Goal: Task Accomplishment & Management: Manage account settings

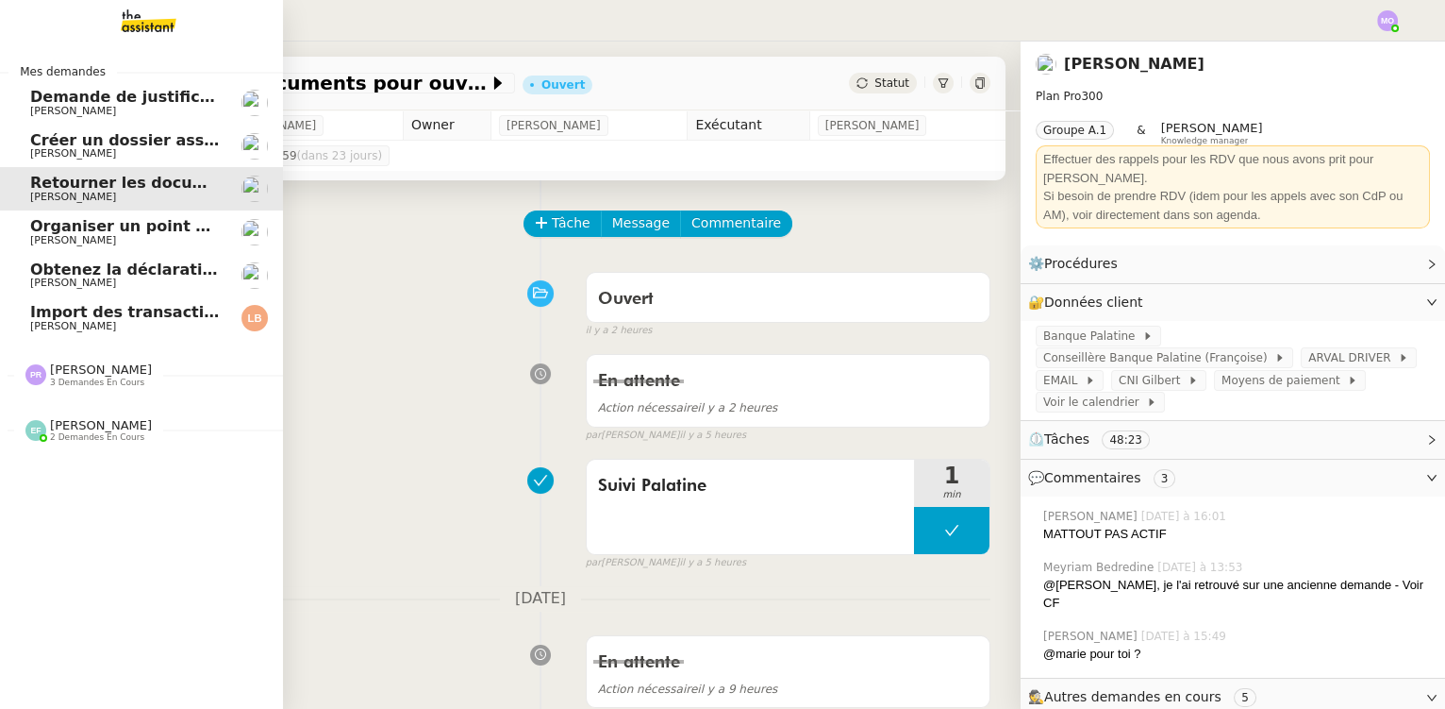
scroll to position [342, 0]
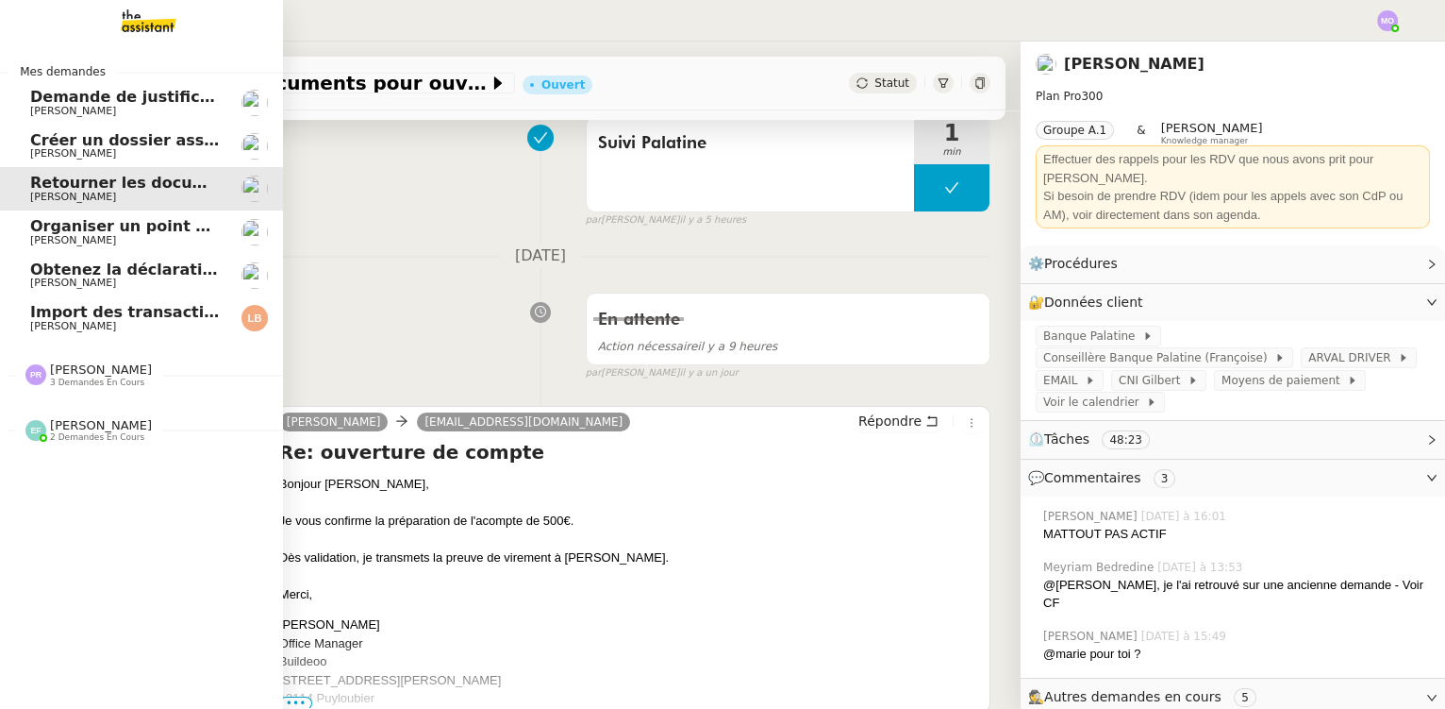
click at [152, 315] on span "Import des transaction CB - [DATE]" at bounding box center [178, 312] width 297 height 18
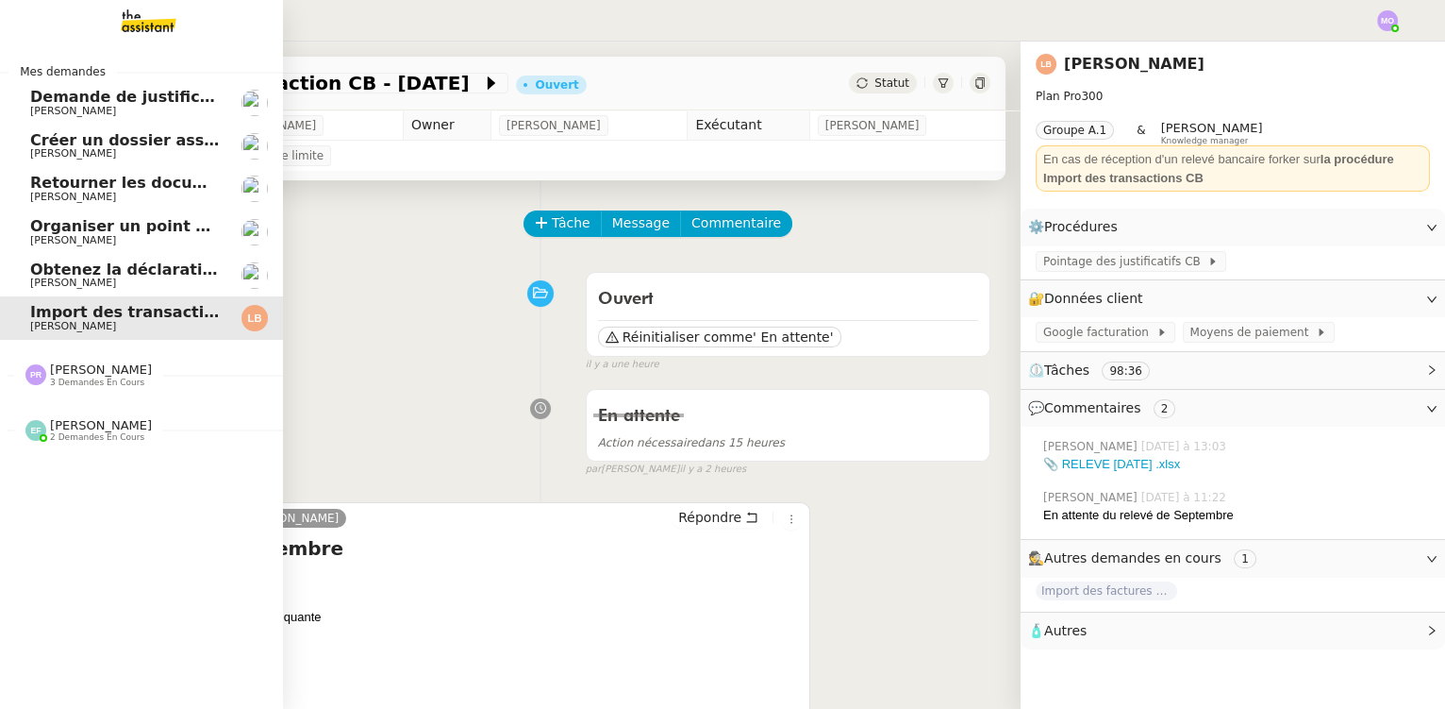
click at [108, 277] on span "[PERSON_NAME]" at bounding box center [125, 282] width 191 height 11
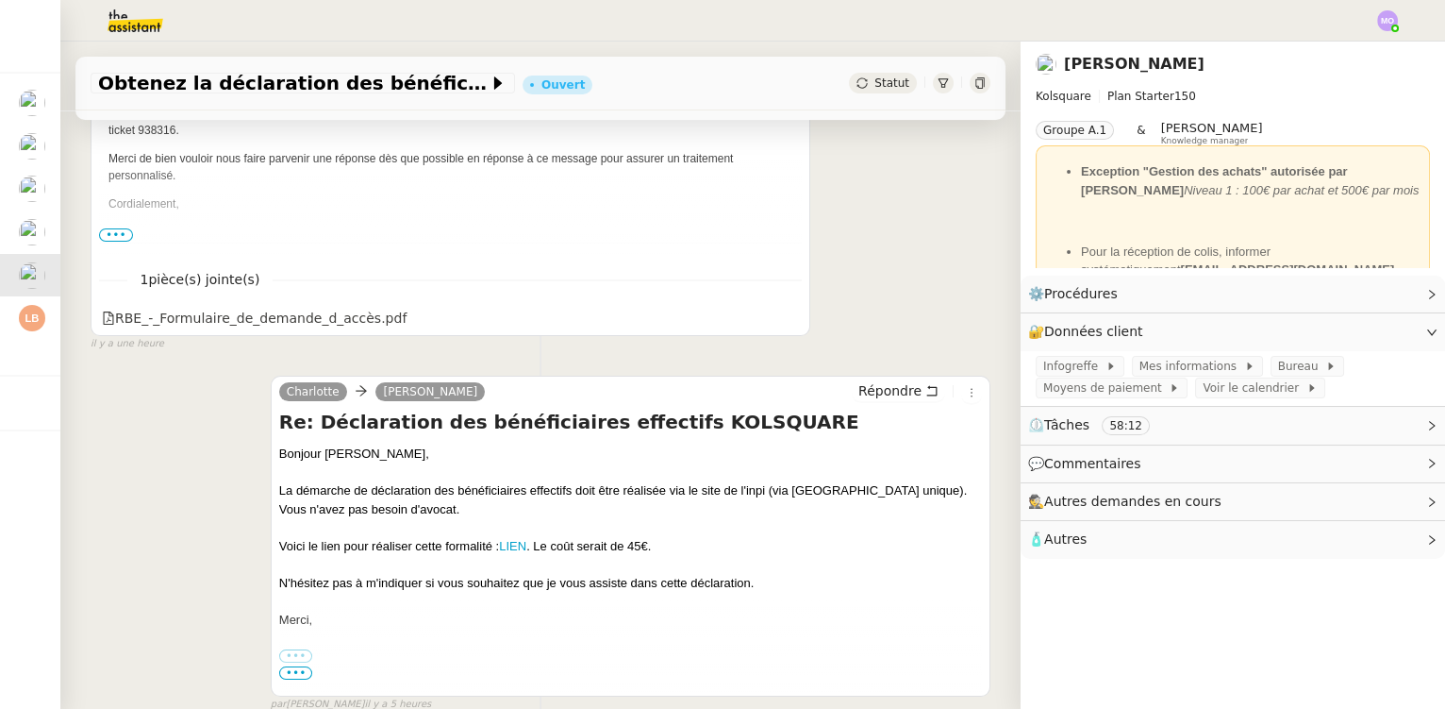
scroll to position [600, 0]
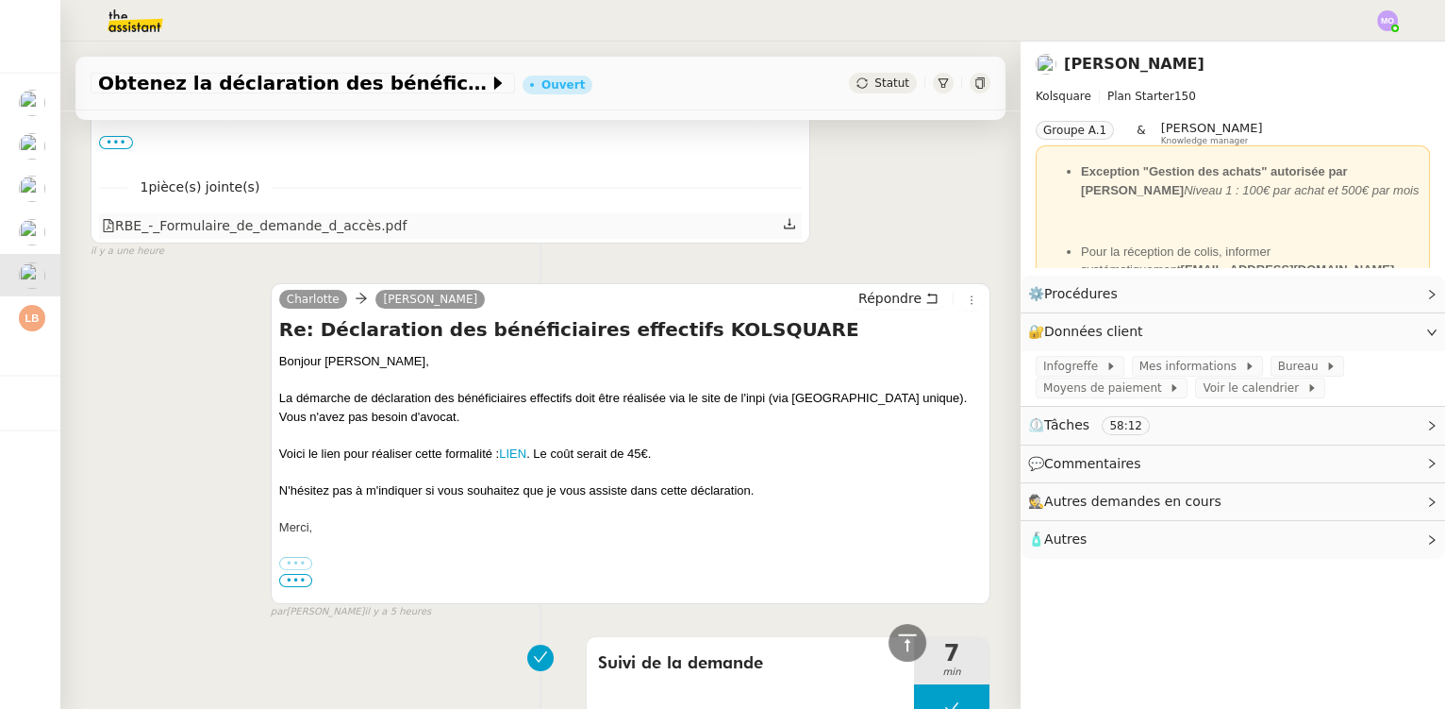
click at [270, 237] on div "RBE_-_Formulaire_de_demande_d_accès.pdf" at bounding box center [254, 226] width 305 height 22
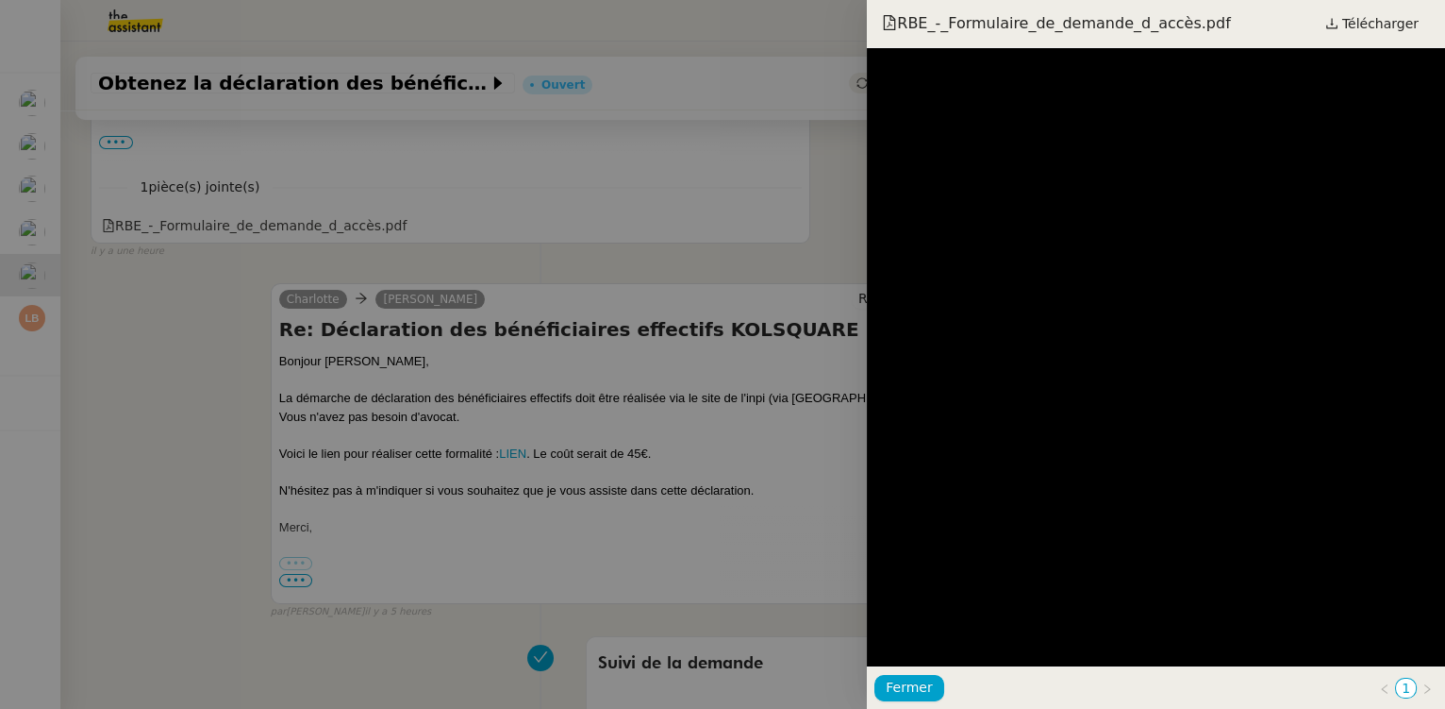
click at [235, 267] on div at bounding box center [722, 354] width 1445 height 709
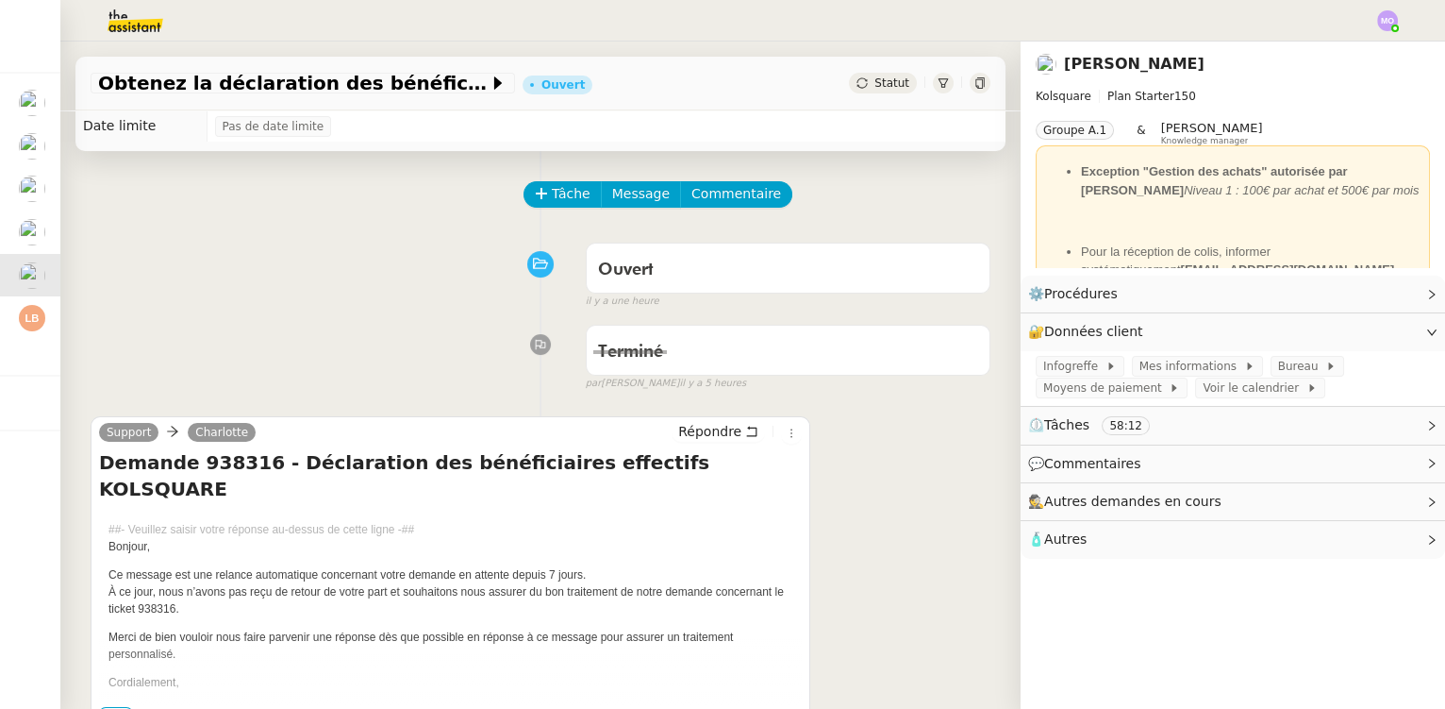
scroll to position [0, 0]
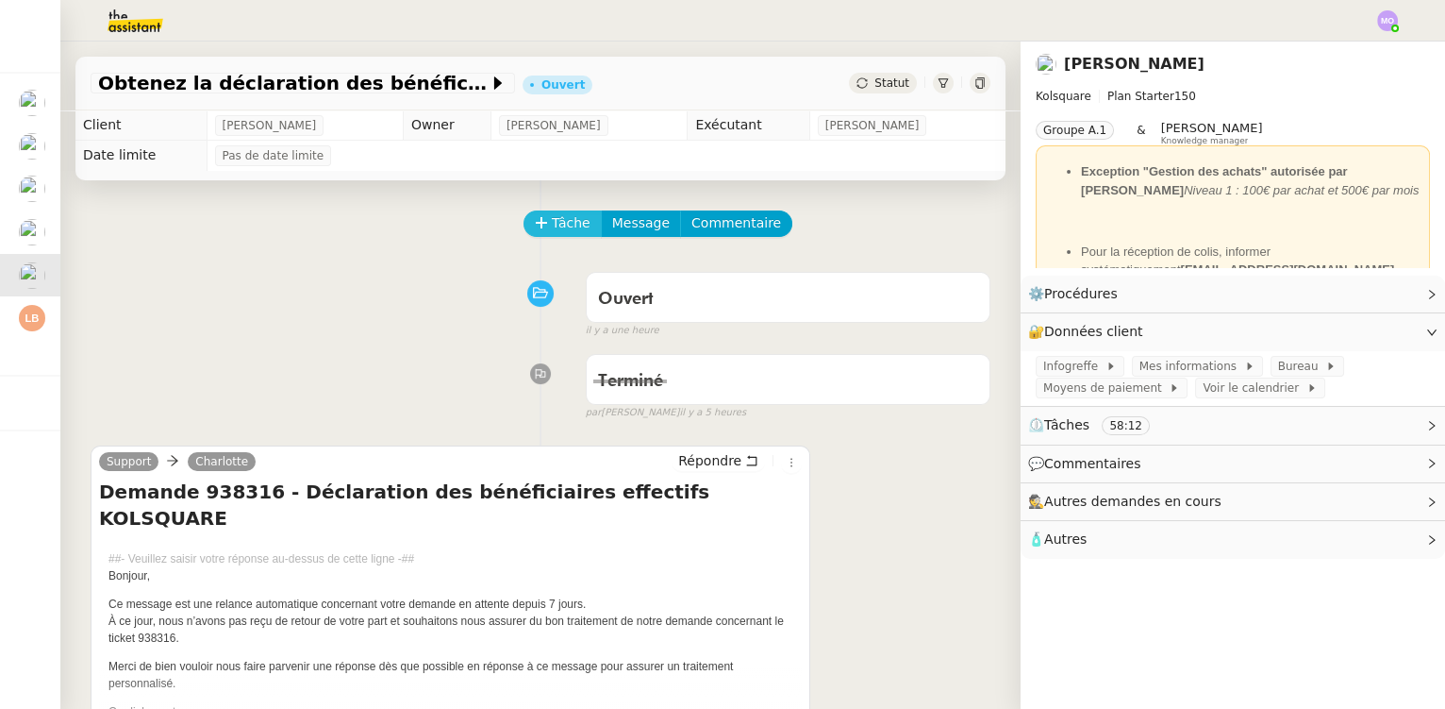
click at [541, 227] on icon at bounding box center [541, 222] width 1 height 10
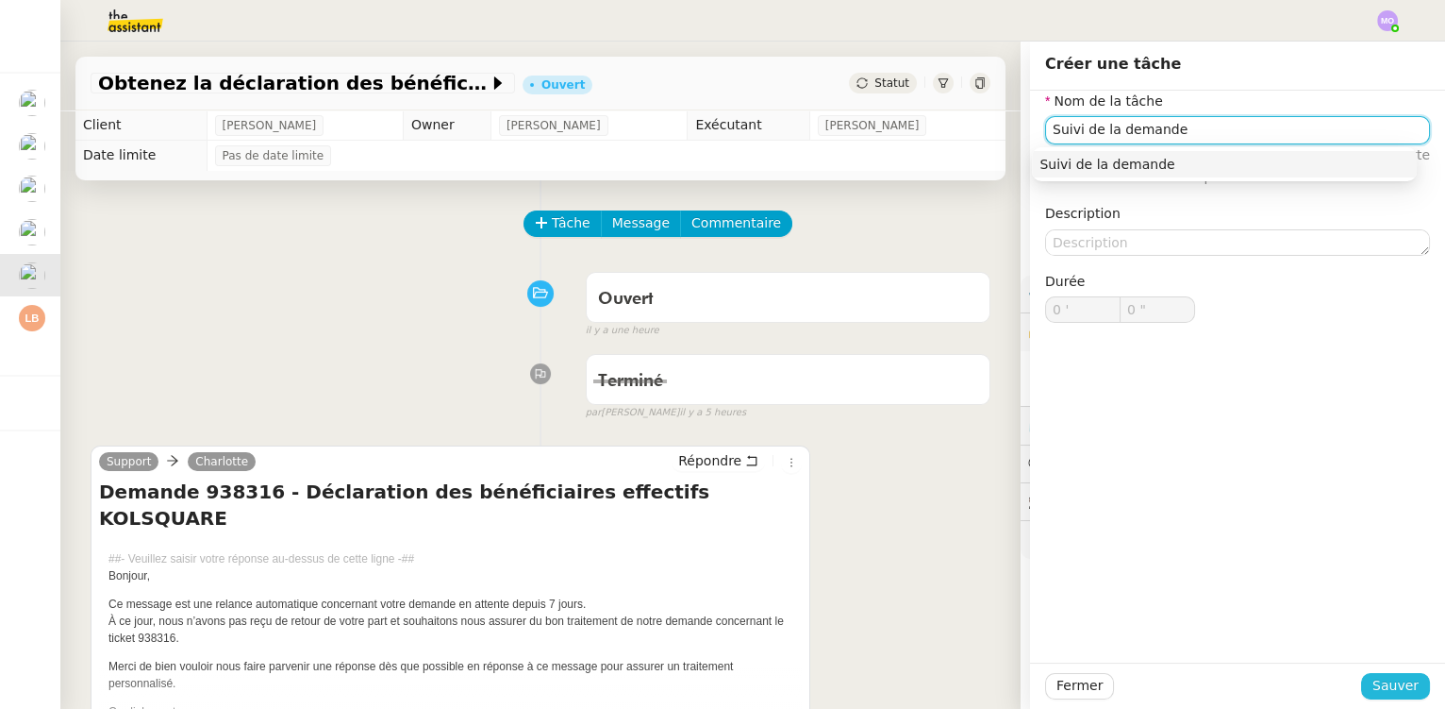
type input "Suivi de la demande"
click at [1373, 682] on span "Sauver" at bounding box center [1396, 686] width 46 height 22
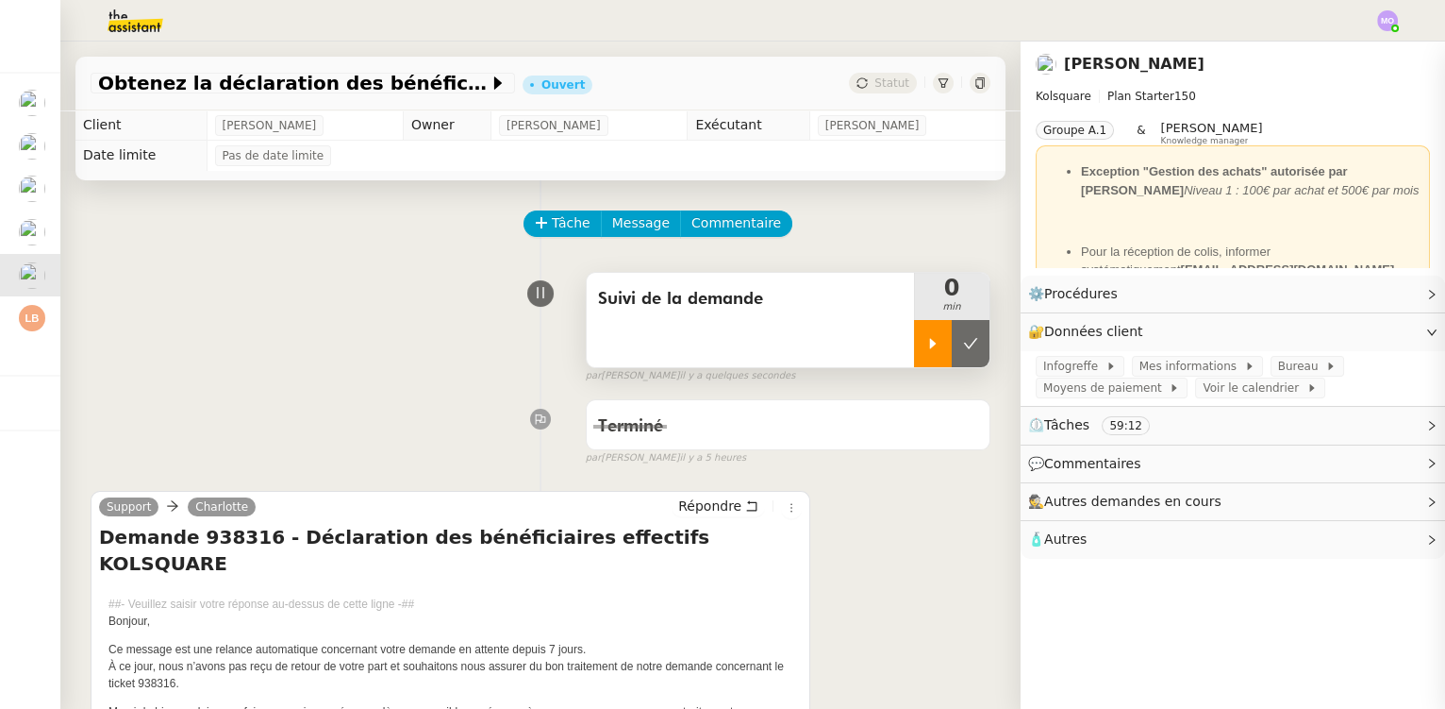
click at [918, 357] on div at bounding box center [933, 343] width 38 height 47
click at [954, 356] on div at bounding box center [951, 343] width 75 height 47
click at [954, 356] on button at bounding box center [971, 343] width 38 height 47
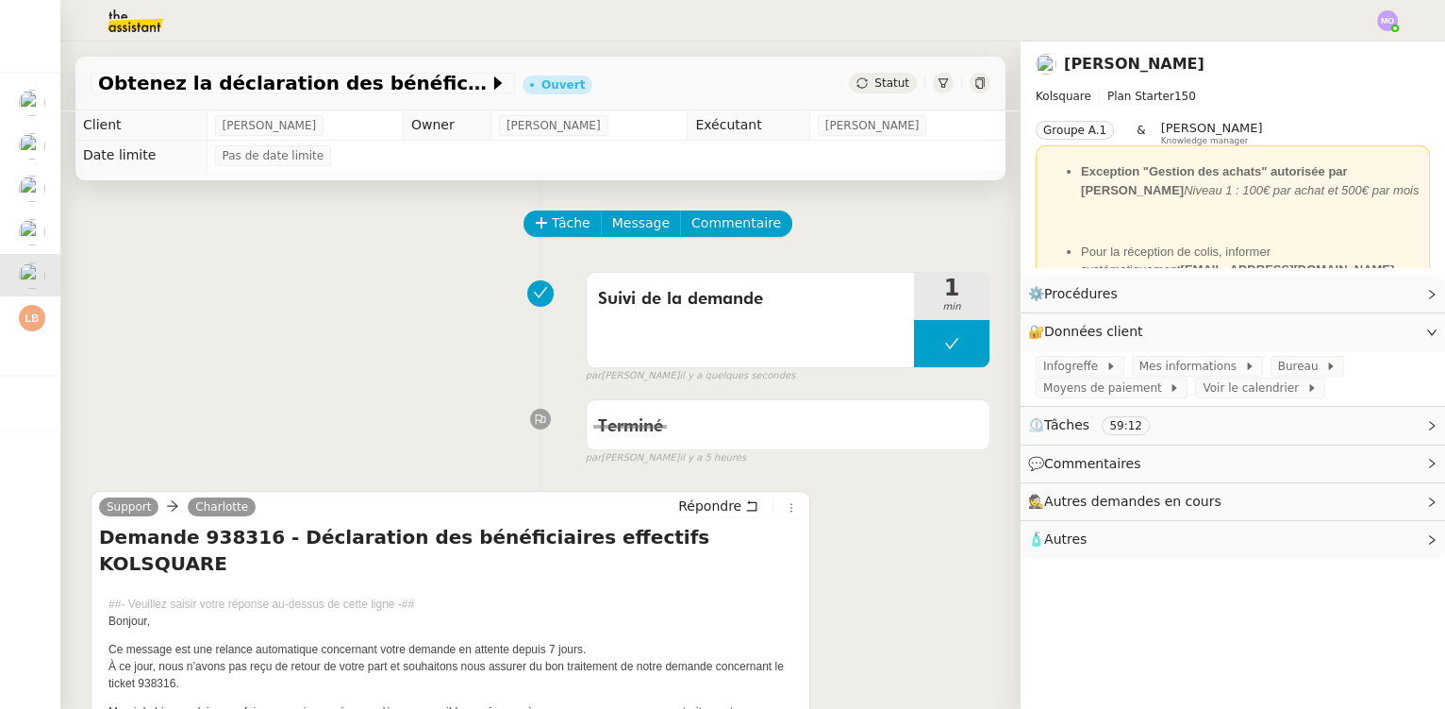
click at [884, 82] on span "Statut" at bounding box center [892, 82] width 35 height 13
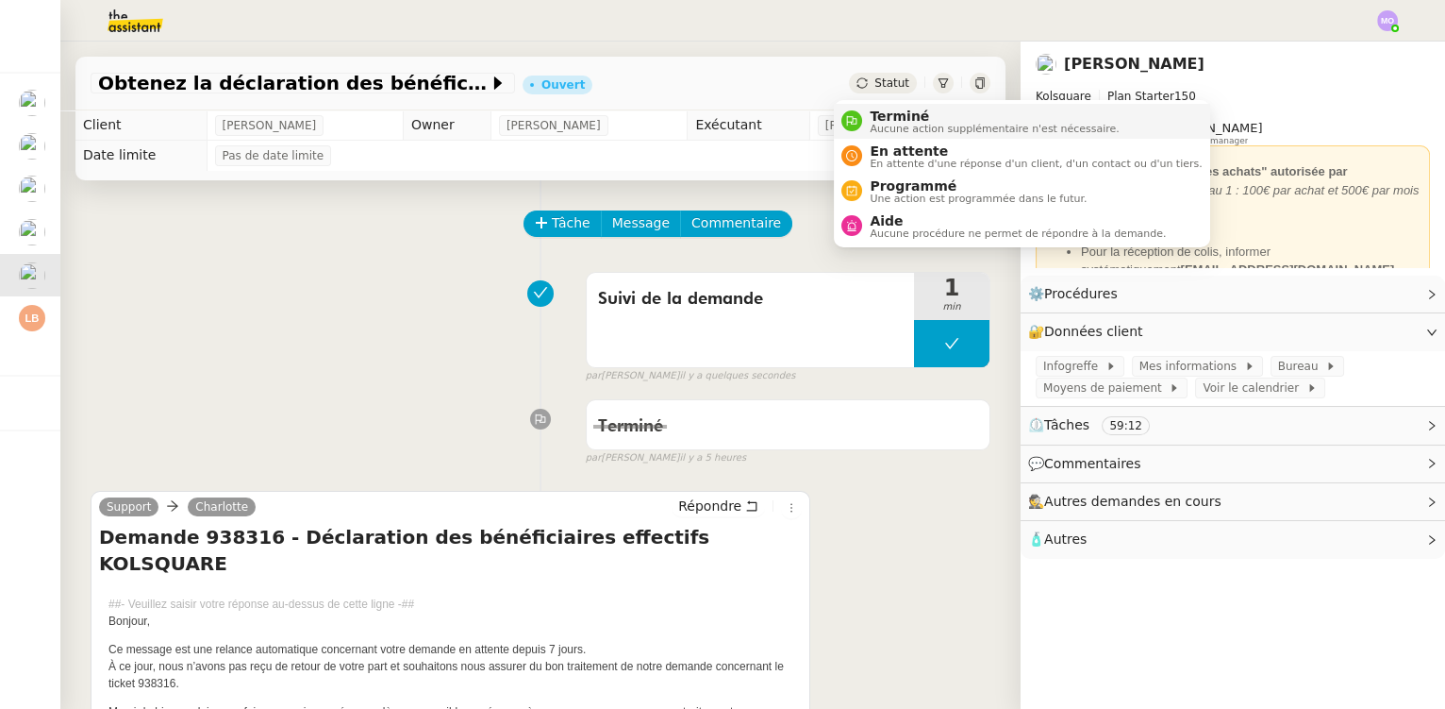
click at [896, 113] on span "Terminé" at bounding box center [994, 115] width 249 height 15
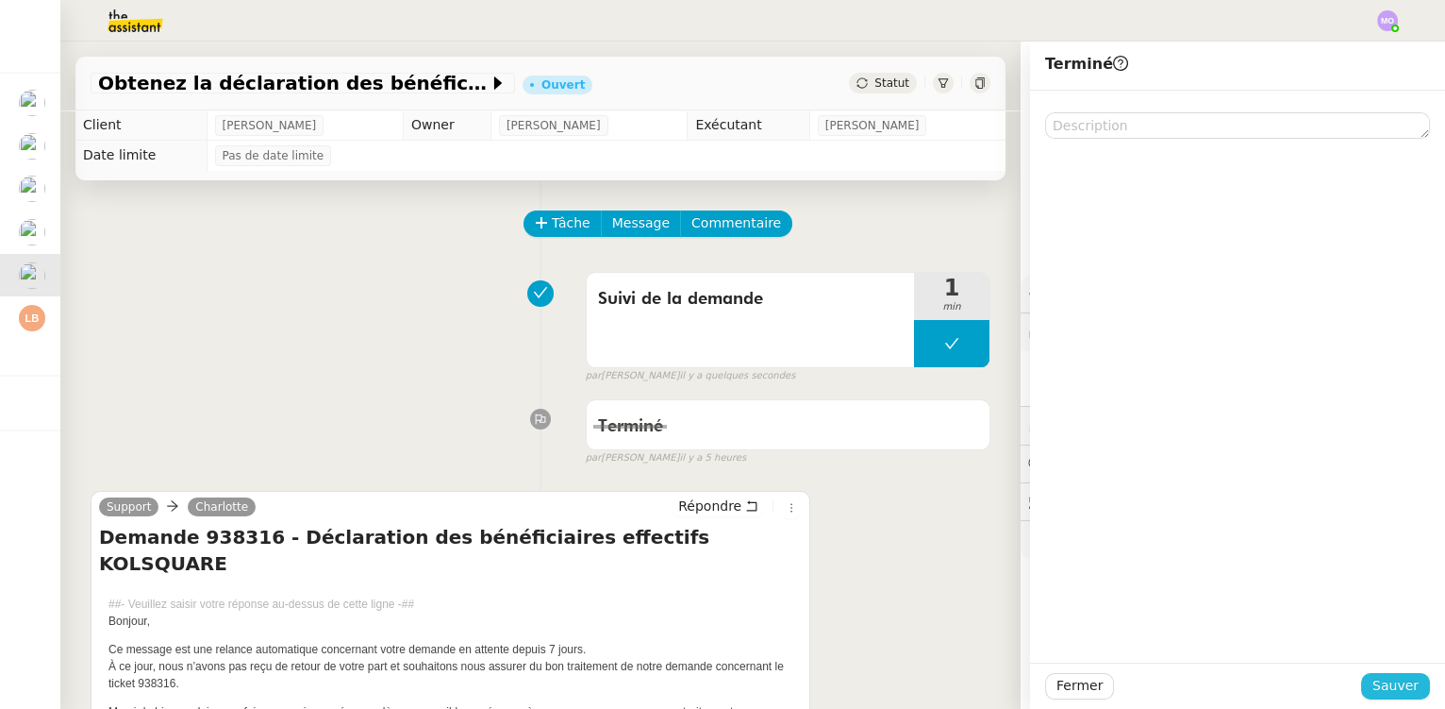
click at [1363, 678] on button "Sauver" at bounding box center [1395, 686] width 69 height 26
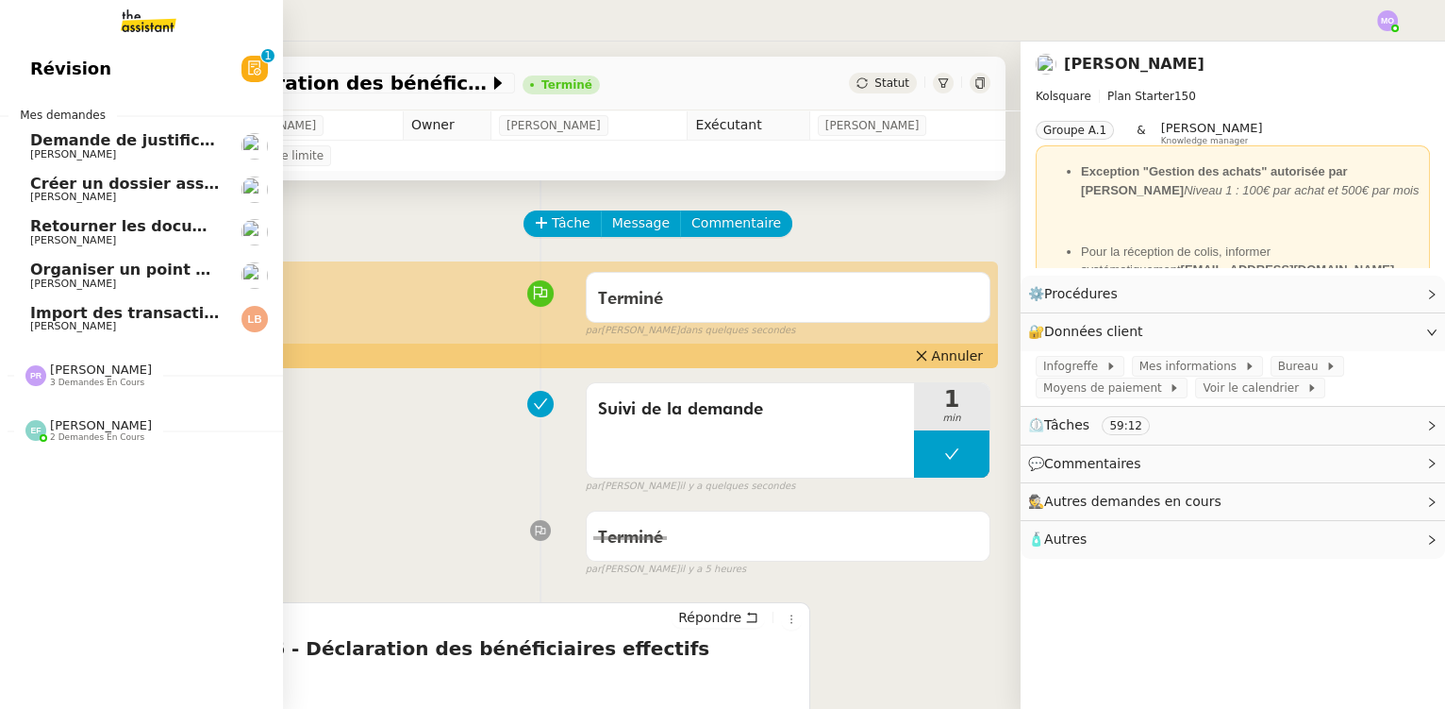
click at [42, 233] on span "Retourner les documents pour ouverture de compte" at bounding box center [251, 226] width 443 height 18
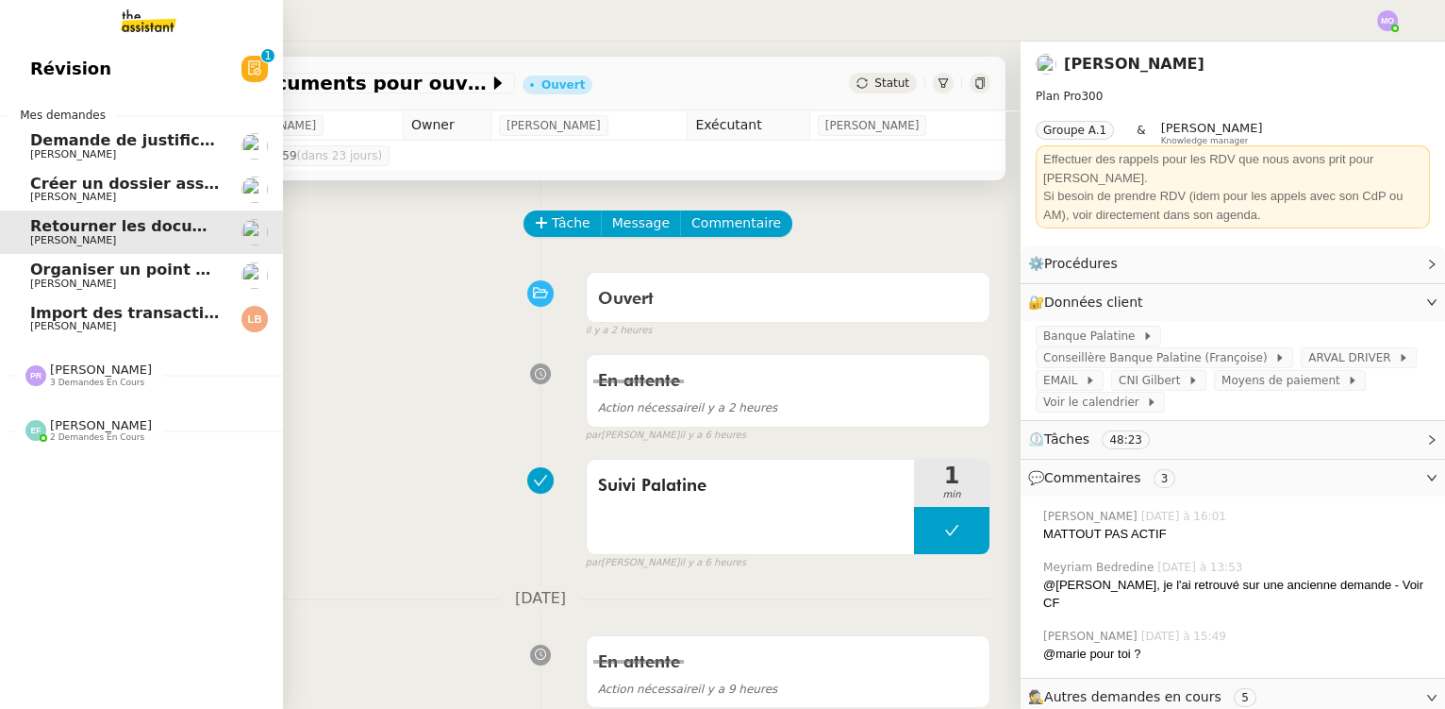
click at [144, 278] on span "[PERSON_NAME]" at bounding box center [125, 283] width 191 height 11
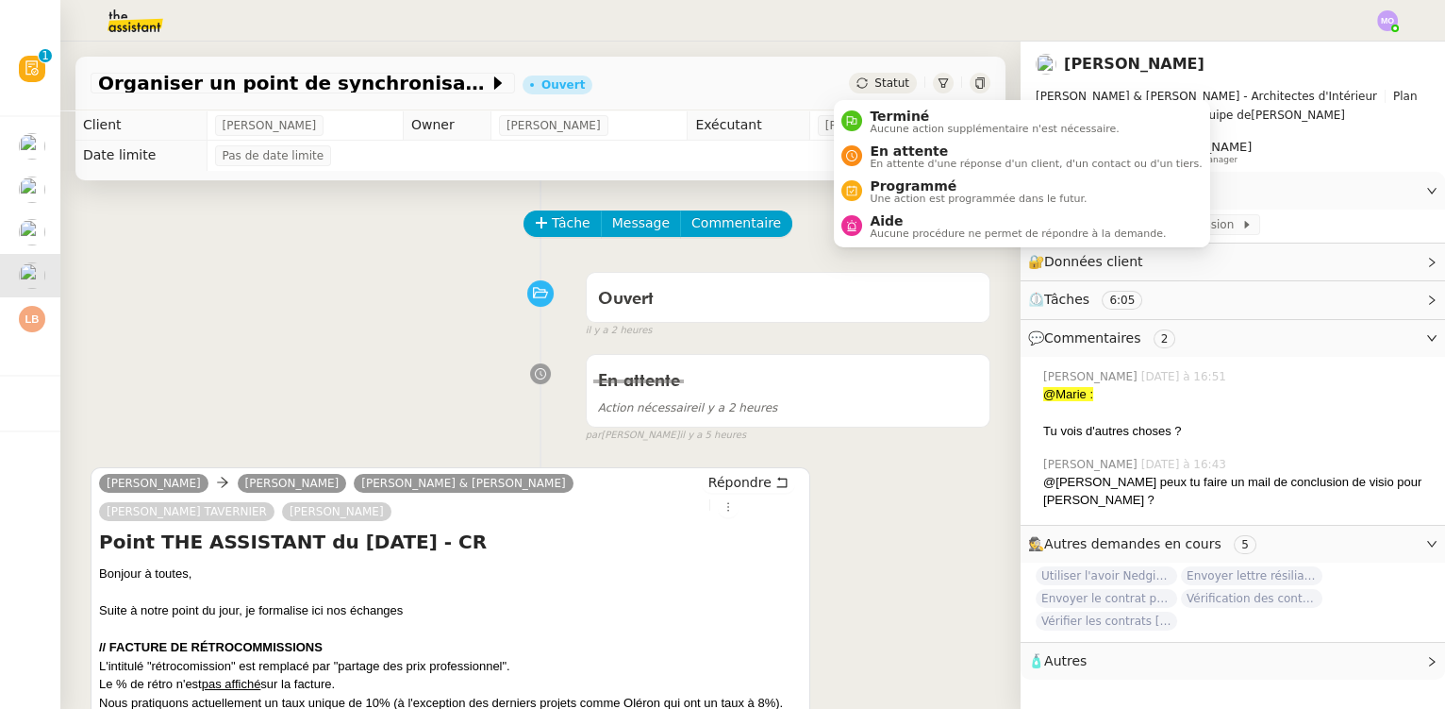
click at [876, 80] on span "Statut" at bounding box center [892, 82] width 35 height 13
click at [899, 147] on span "En attente" at bounding box center [1036, 150] width 332 height 15
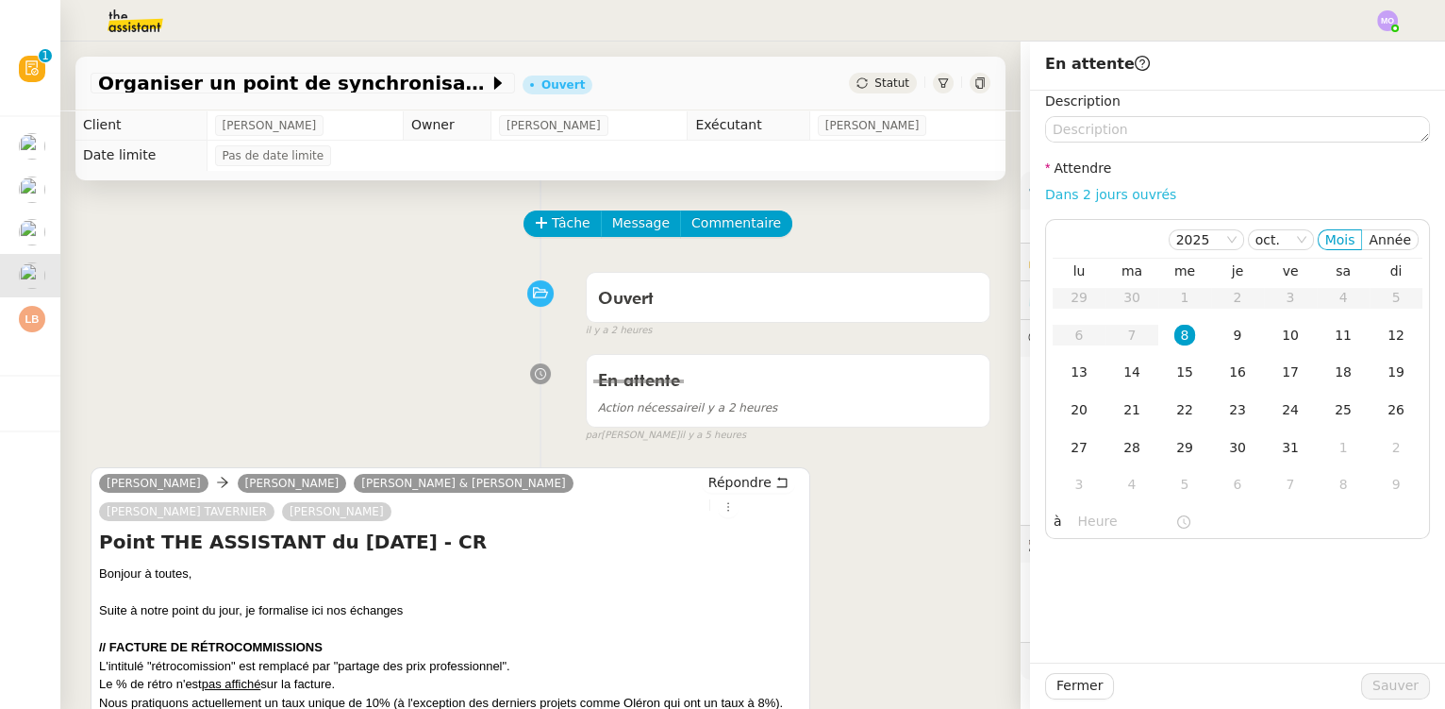
click at [1076, 199] on link "Dans 2 jours ouvrés" at bounding box center [1110, 194] width 131 height 15
type input "07:00"
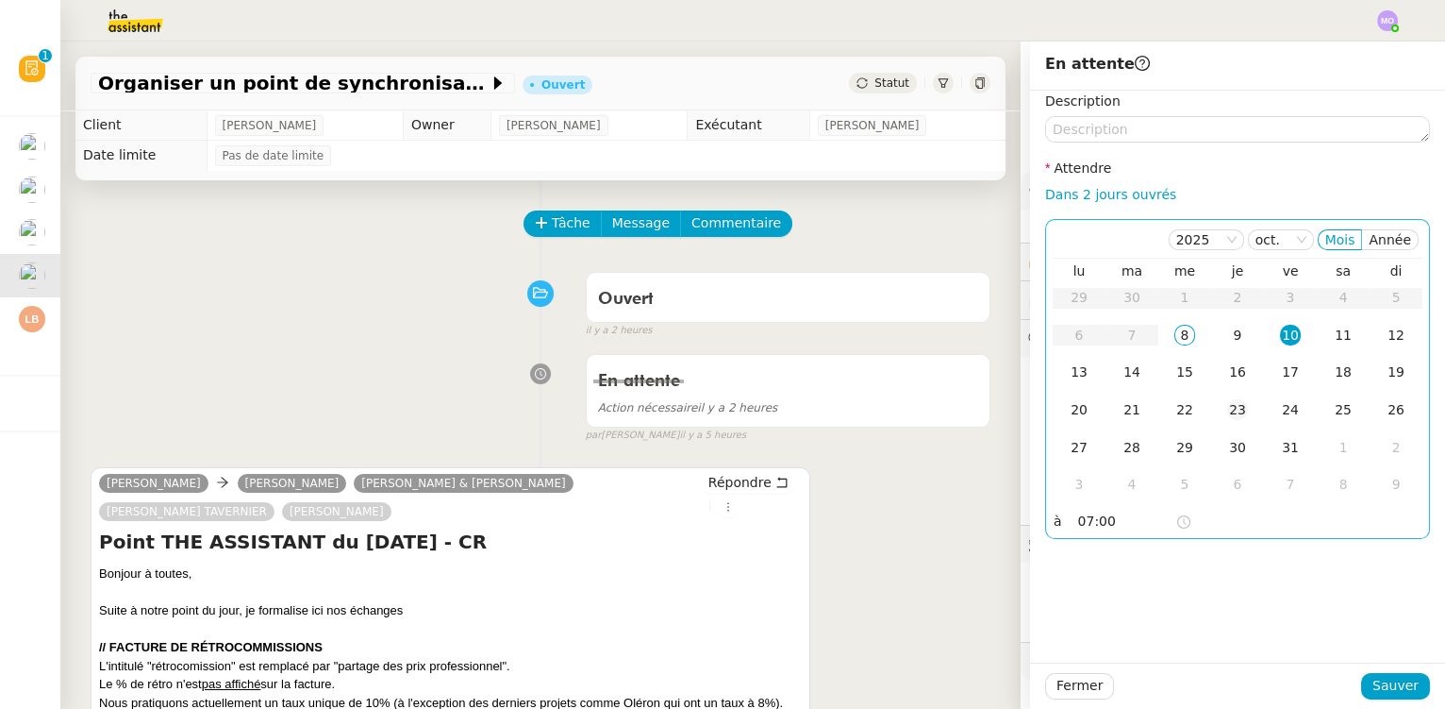
drag, startPoint x: 1218, startPoint y: 334, endPoint x: 1235, endPoint y: 396, distance: 64.5
click at [1227, 337] on div "9" at bounding box center [1237, 335] width 21 height 21
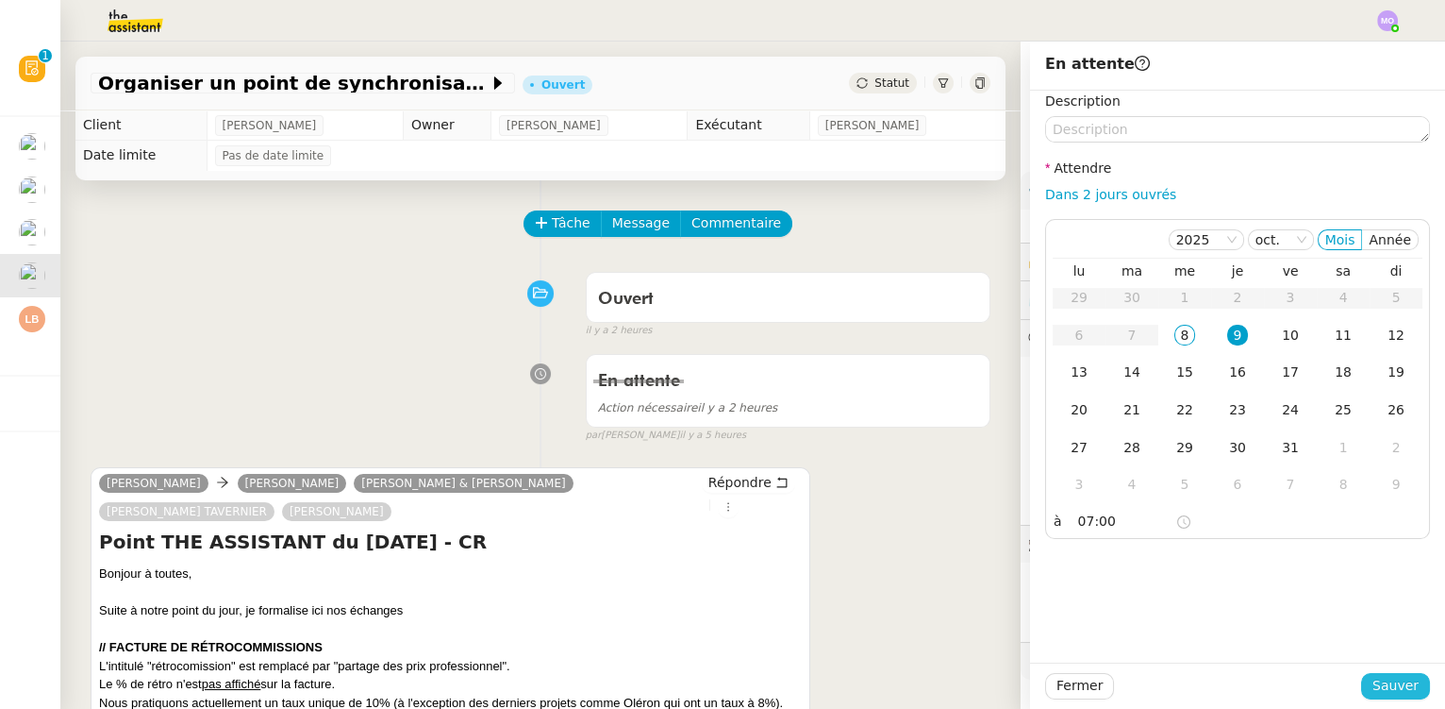
click at [1373, 686] on span "Sauver" at bounding box center [1396, 686] width 46 height 22
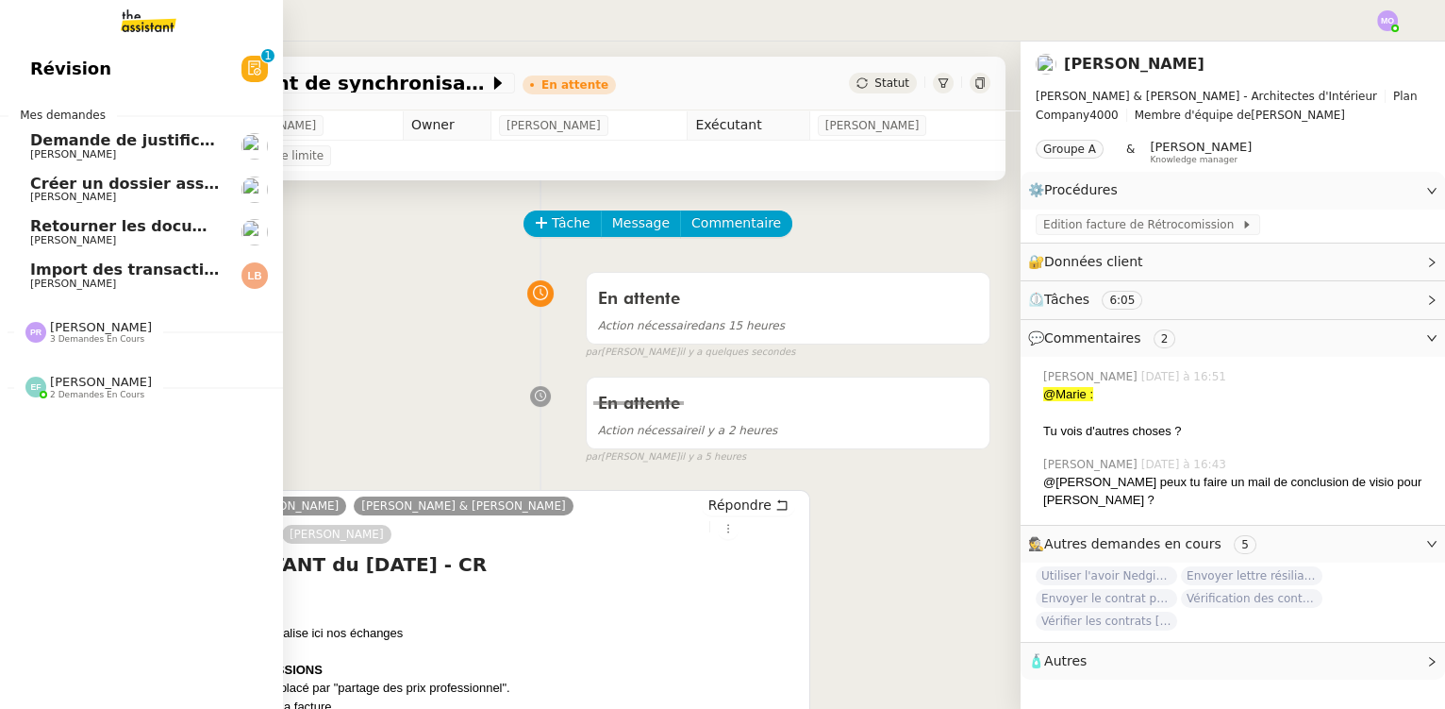
click at [144, 190] on span "Créer un dossier assurance Descudet" at bounding box center [188, 184] width 317 height 18
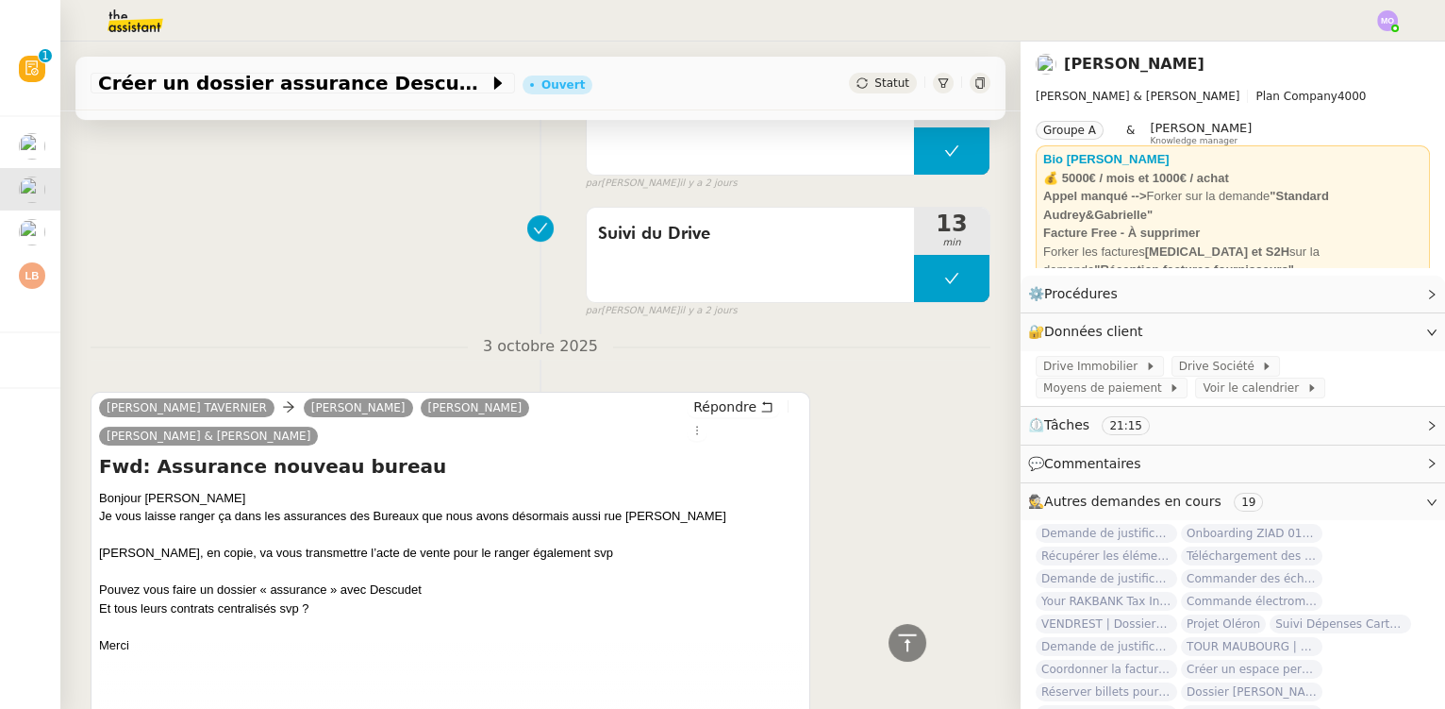
scroll to position [1028, 0]
